Goal: Use online tool/utility

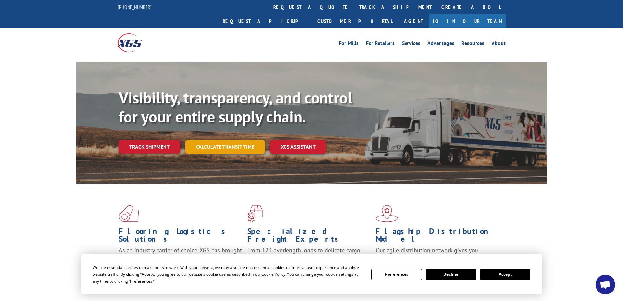
click at [229, 140] on link "Calculate transit time" at bounding box center [226, 147] width 80 height 14
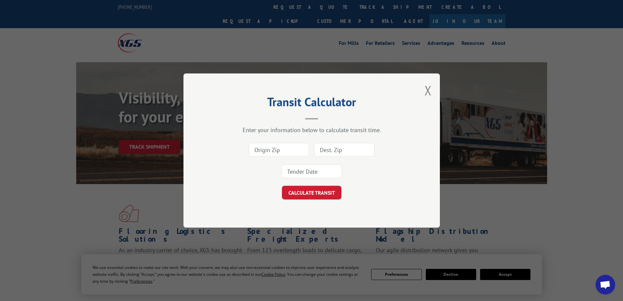
click at [292, 150] on input at bounding box center [279, 150] width 60 height 14
type input "30721"
click at [334, 149] on input at bounding box center [344, 150] width 60 height 14
click at [335, 148] on input at bounding box center [344, 150] width 60 height 14
type input "70816"
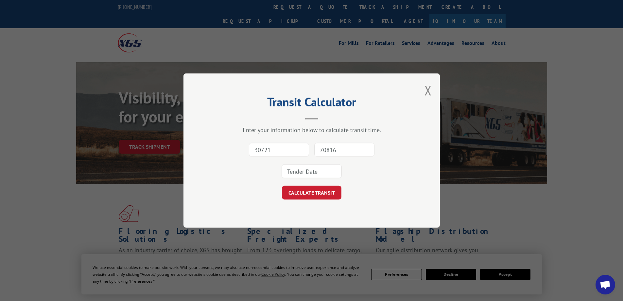
click at [303, 173] on input at bounding box center [312, 171] width 60 height 14
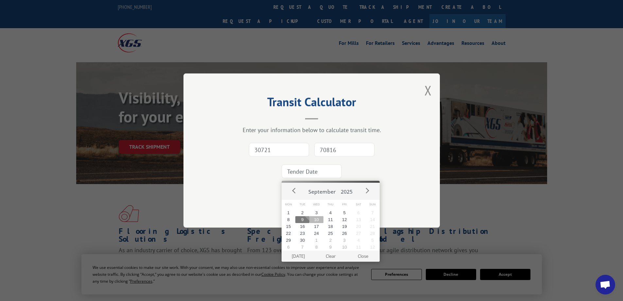
click at [315, 220] on button "10" at bounding box center [316, 219] width 14 height 7
type input "[DATE]"
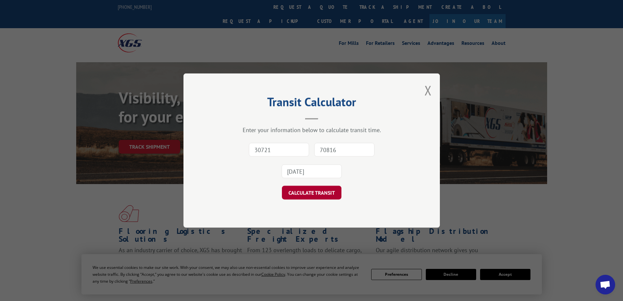
click at [310, 195] on button "CALCULATE TRANSIT" at bounding box center [312, 193] width 60 height 14
